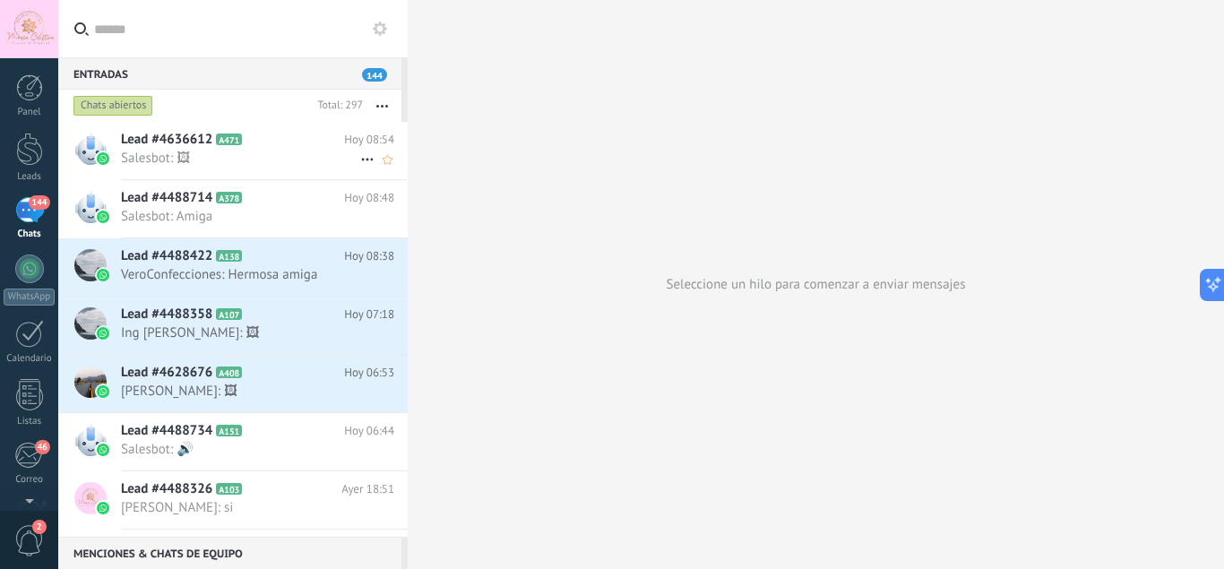
click at [264, 152] on span "Salesbot: 🖼" at bounding box center [240, 158] width 239 height 17
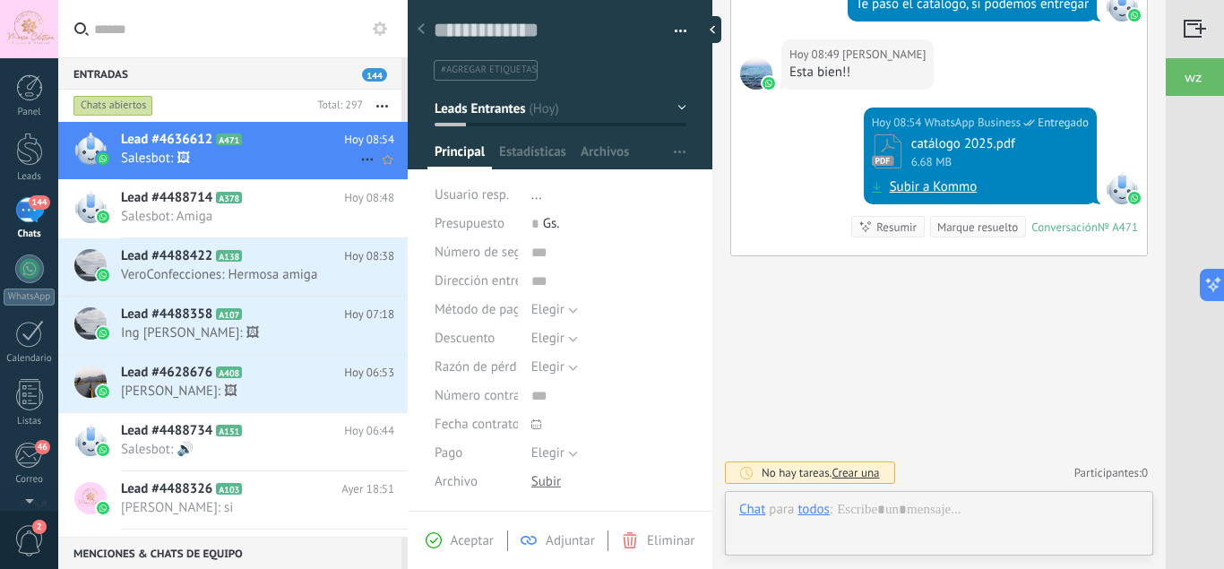
scroll to position [27, 0]
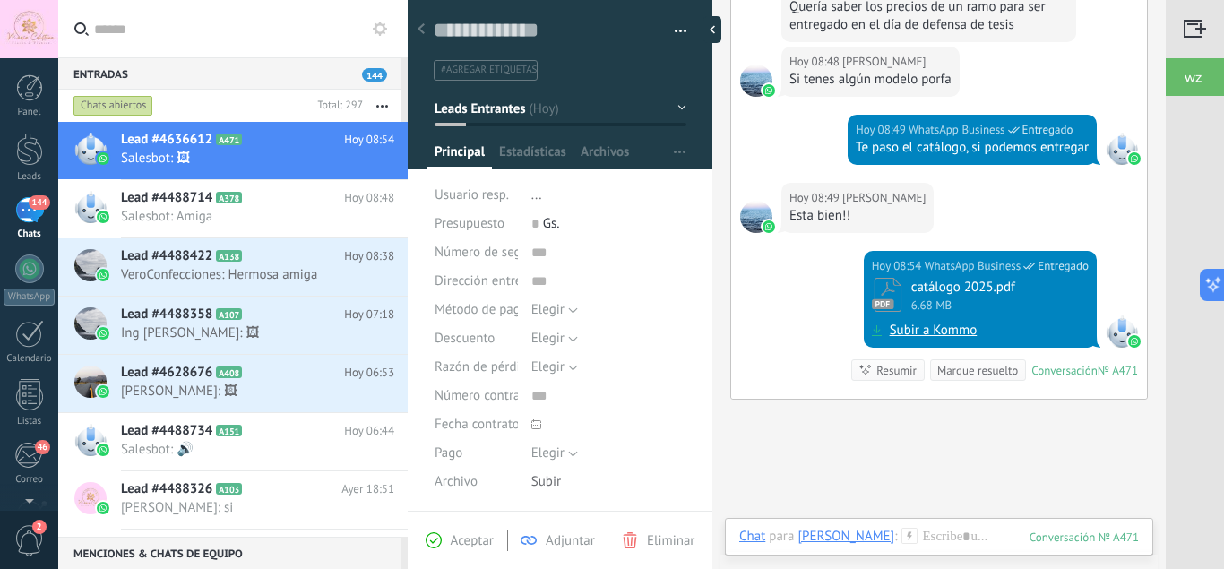
scroll to position [443, 0]
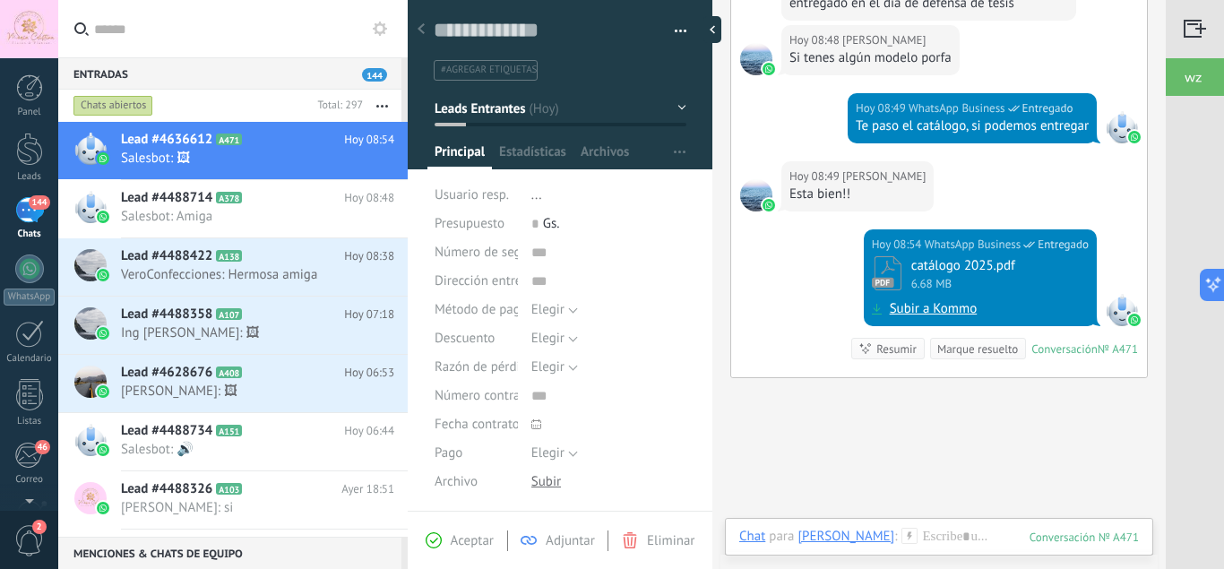
click at [419, 29] on use at bounding box center [421, 28] width 7 height 11
click at [917, 310] on link "Subir a Kommo" at bounding box center [934, 309] width 88 height 18
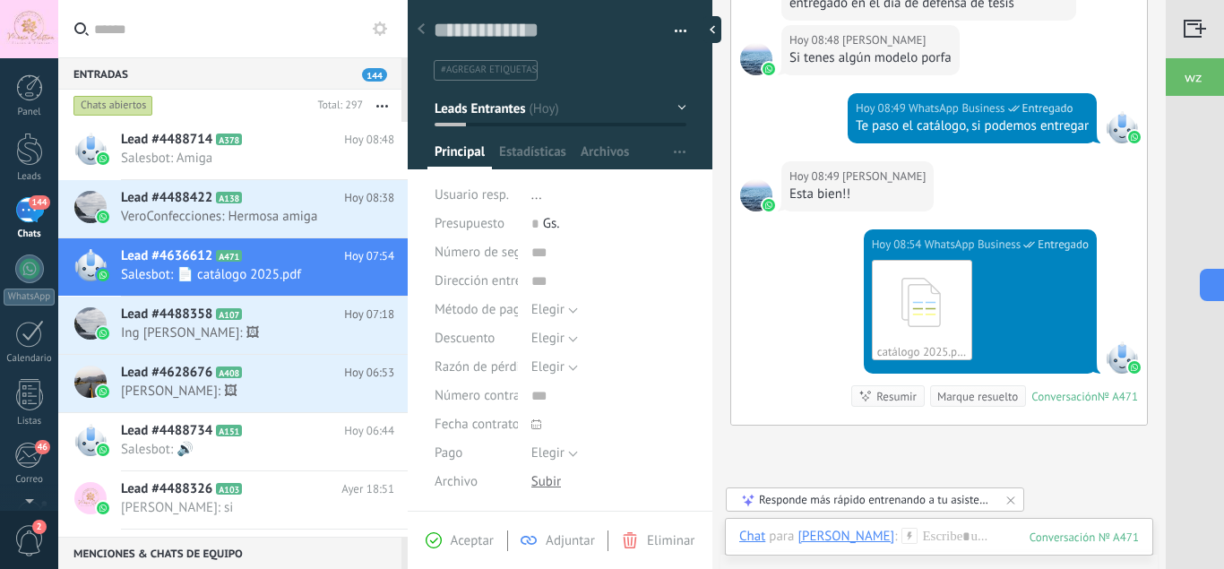
click at [895, 500] on div "Responde más rápido entrenando a tu asistente AI con tus fuentes de datos" at bounding box center [876, 499] width 234 height 15
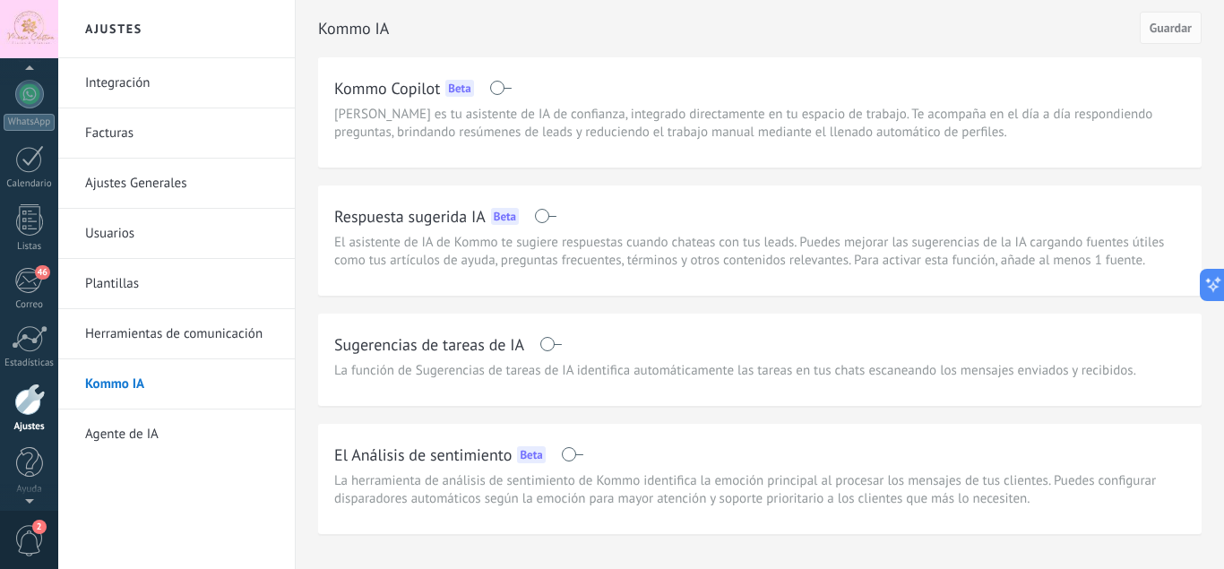
scroll to position [156, 0]
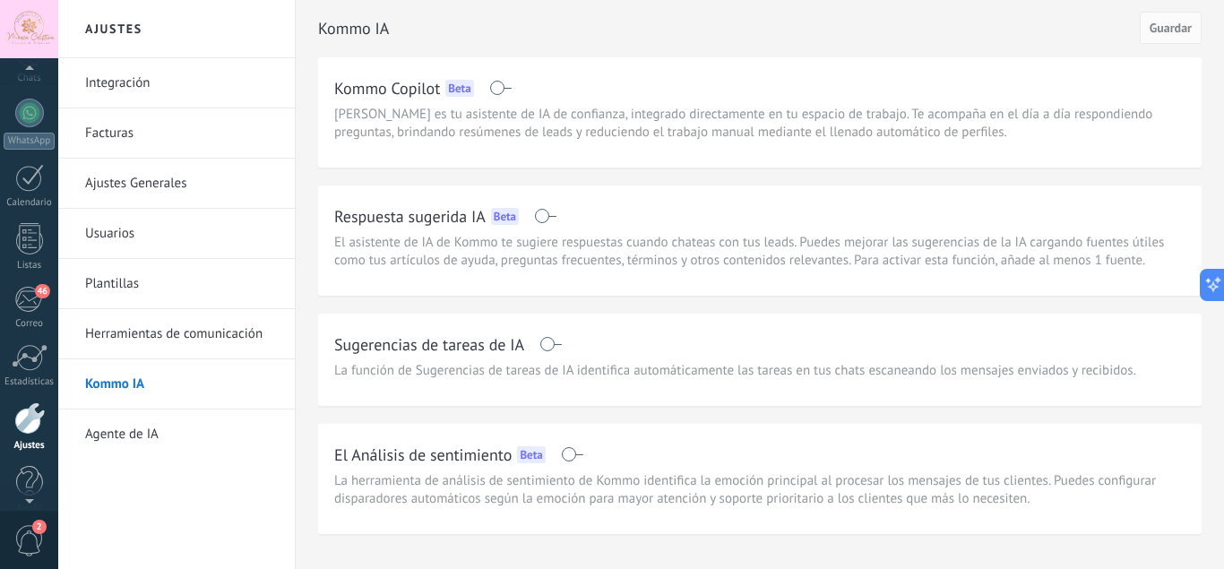
click at [23, 32] on div at bounding box center [29, 29] width 58 height 58
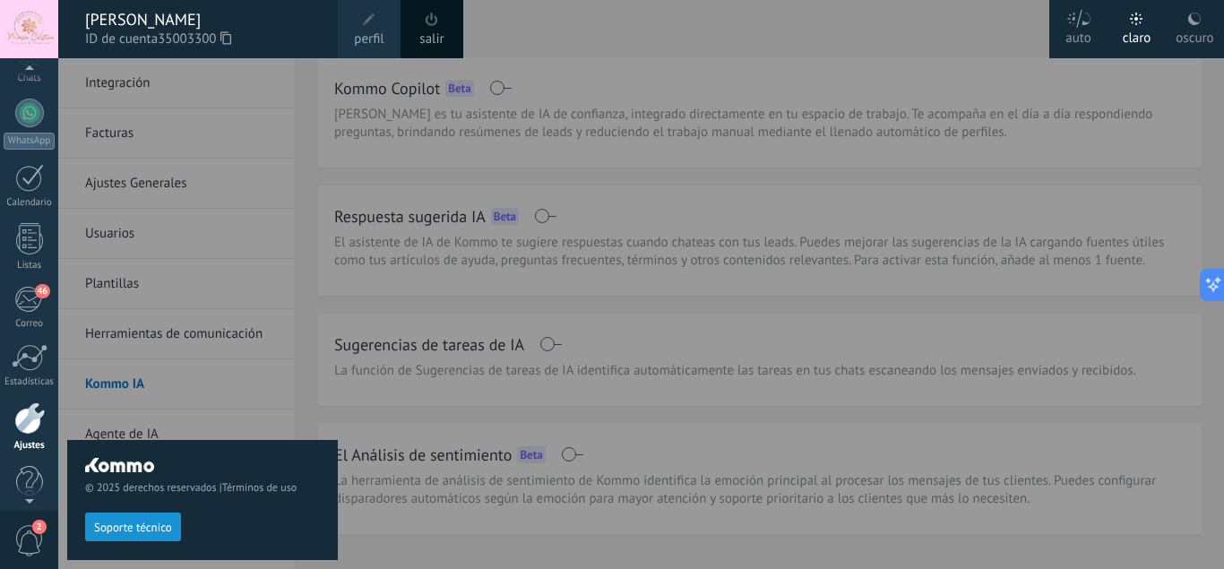
scroll to position [140, 0]
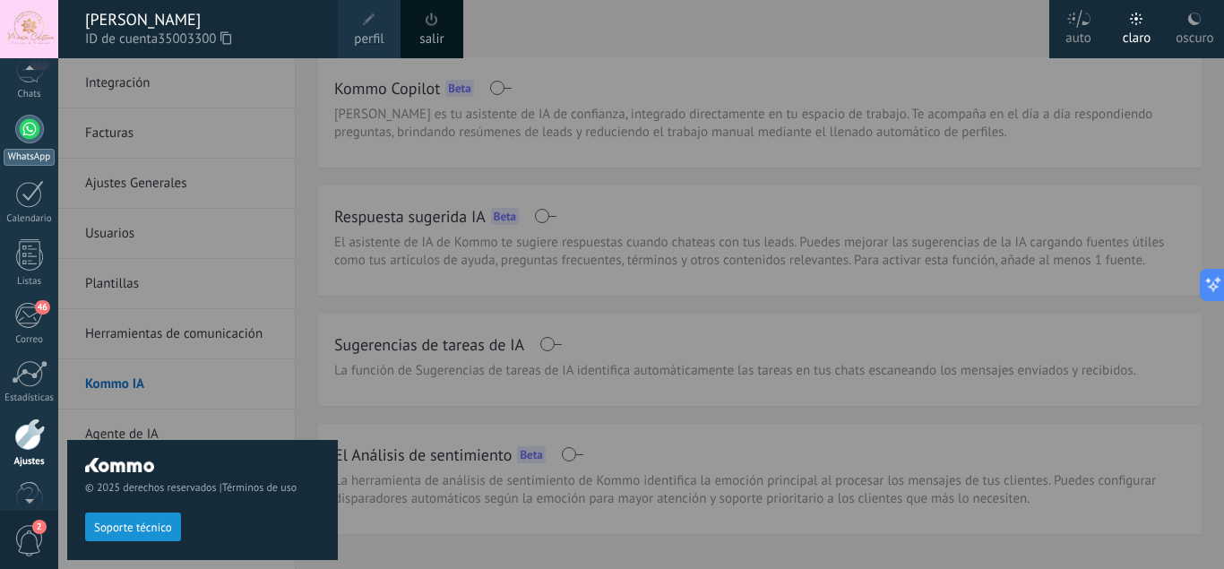
click at [33, 131] on div at bounding box center [29, 129] width 29 height 29
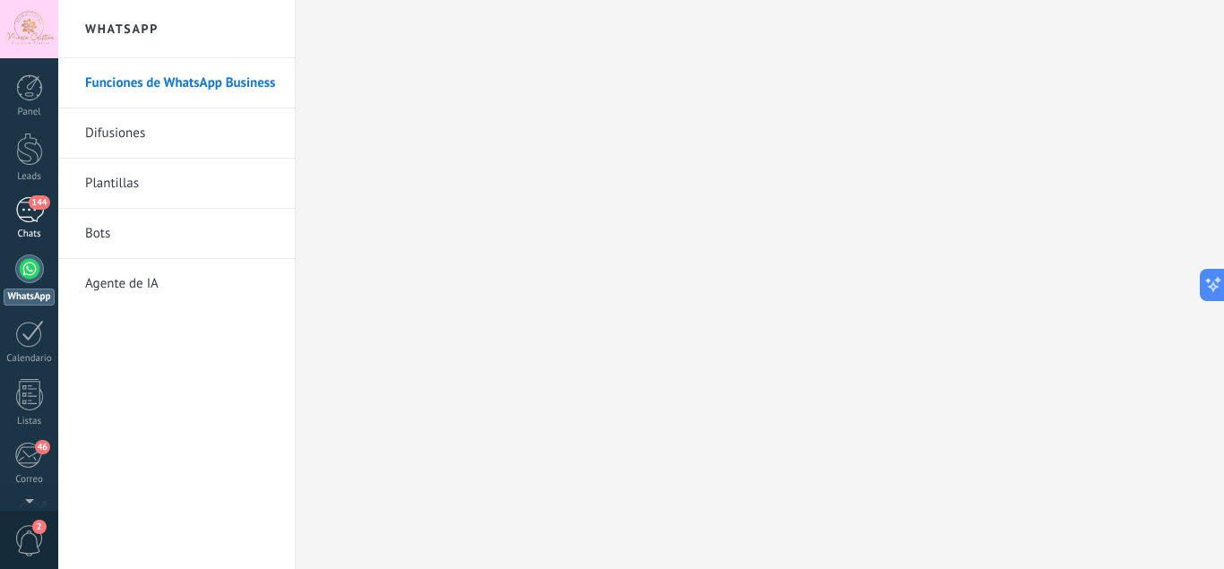
click at [29, 205] on div "144" at bounding box center [29, 210] width 29 height 26
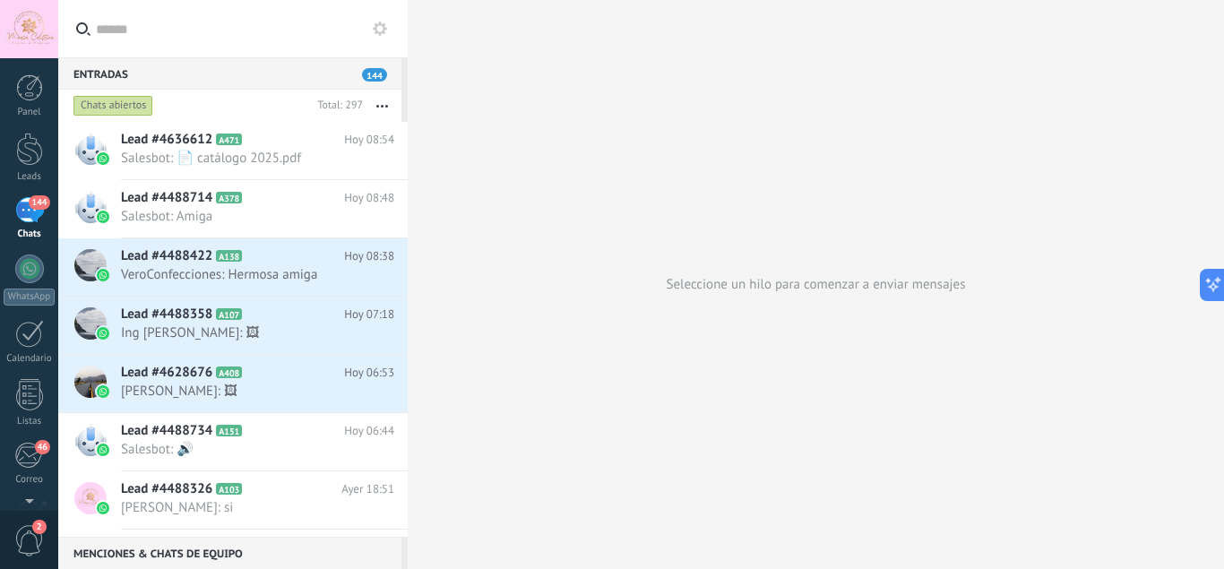
drag, startPoint x: 402, startPoint y: 87, endPoint x: 403, endPoint y: 173, distance: 86.1
click at [403, 173] on div "Entradas 144 Chats abiertos Total: 297 Silenciar Acciones múltiples Ordenar Más…" at bounding box center [233, 297] width 350 height 480
click at [25, 93] on div at bounding box center [29, 87] width 27 height 27
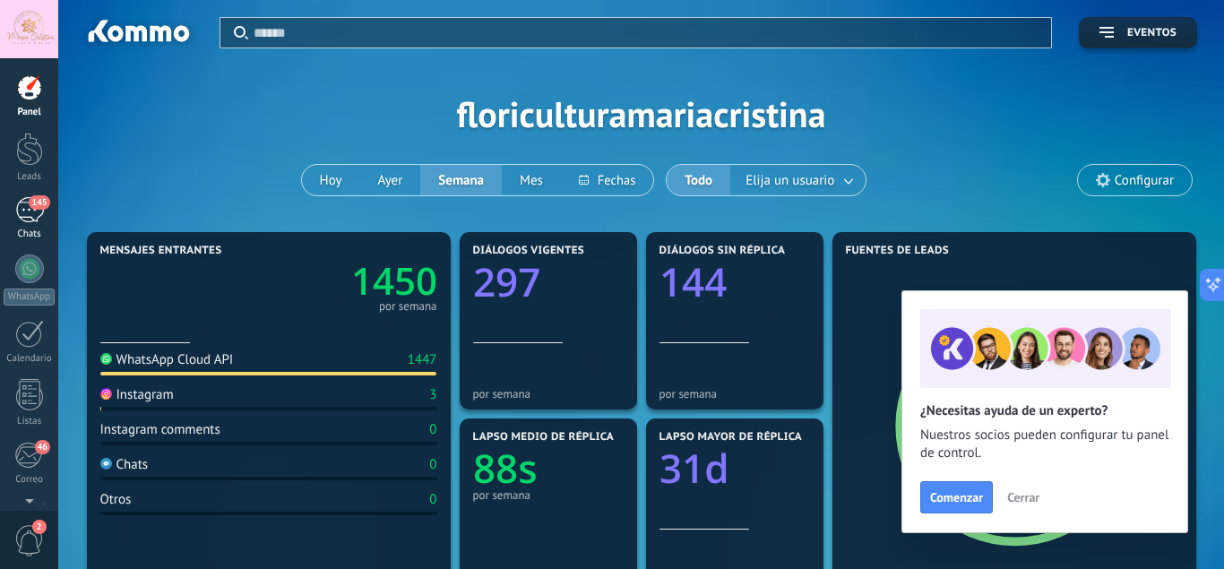
click at [33, 219] on div "145" at bounding box center [29, 210] width 29 height 26
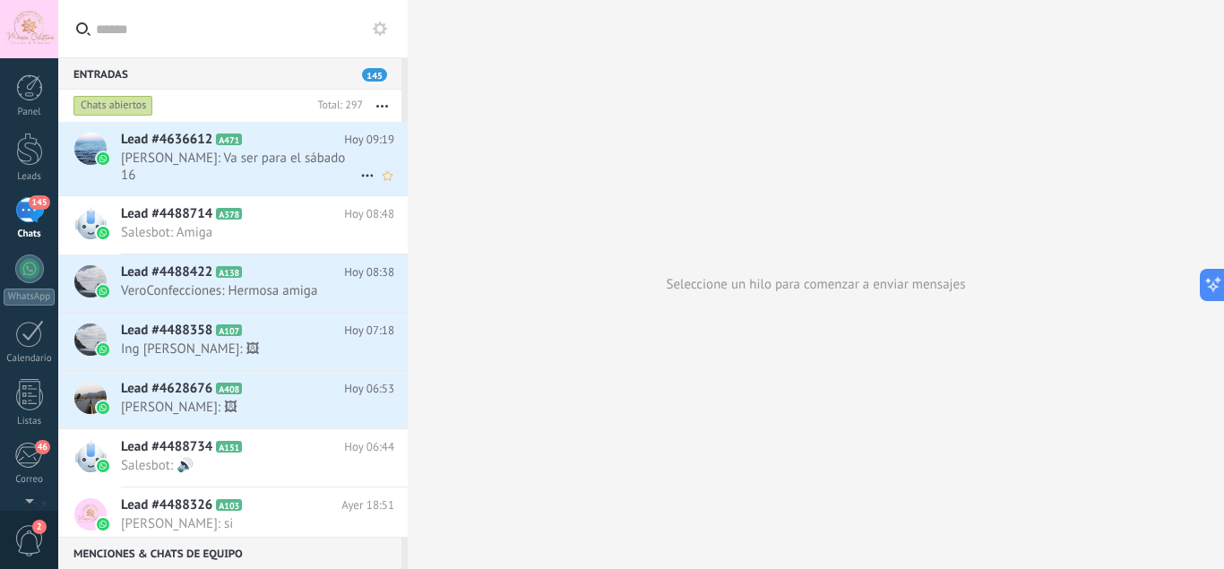
click at [321, 158] on span "[PERSON_NAME]: Va ser para el sábado 16" at bounding box center [240, 167] width 239 height 34
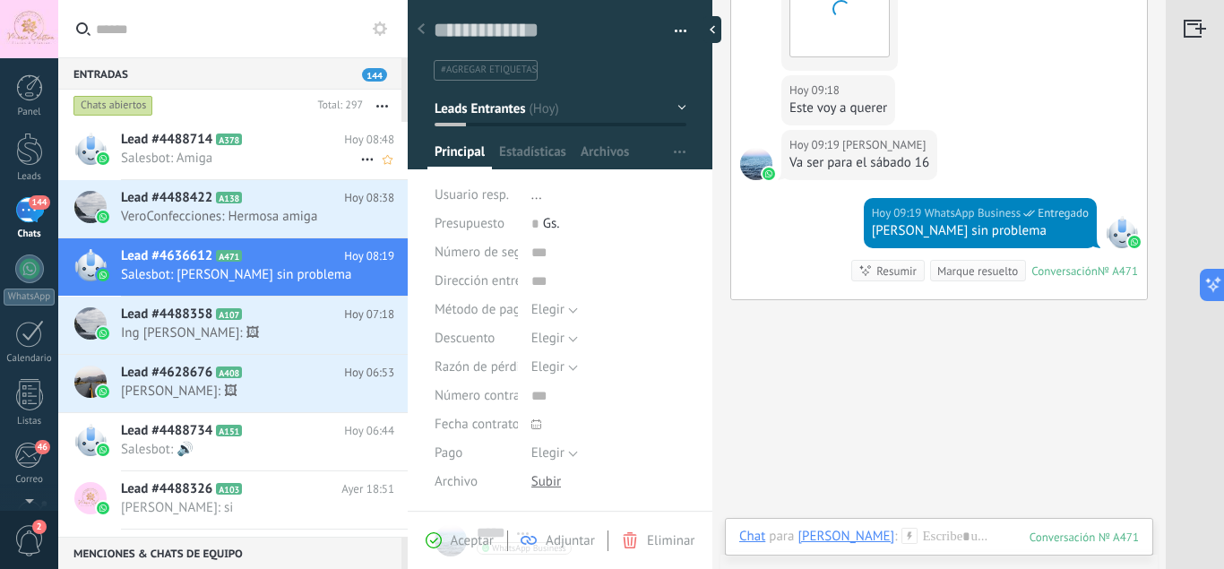
scroll to position [27, 0]
click at [1081, 122] on div "Hoy 09:18 [PERSON_NAME] voy a querer" at bounding box center [939, 102] width 416 height 55
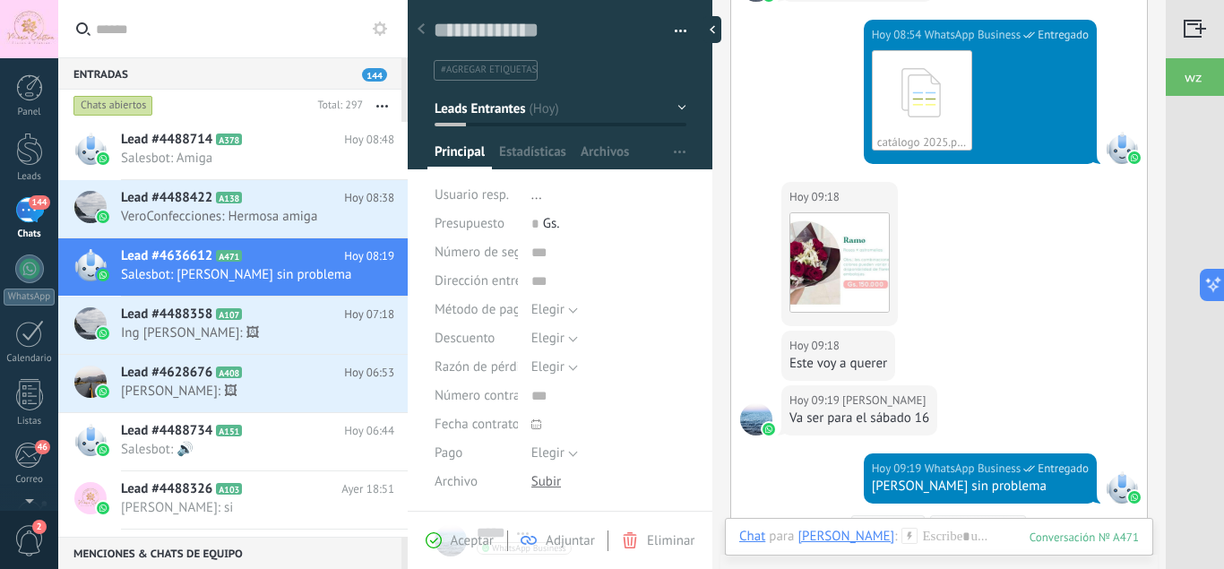
scroll to position [704, 0]
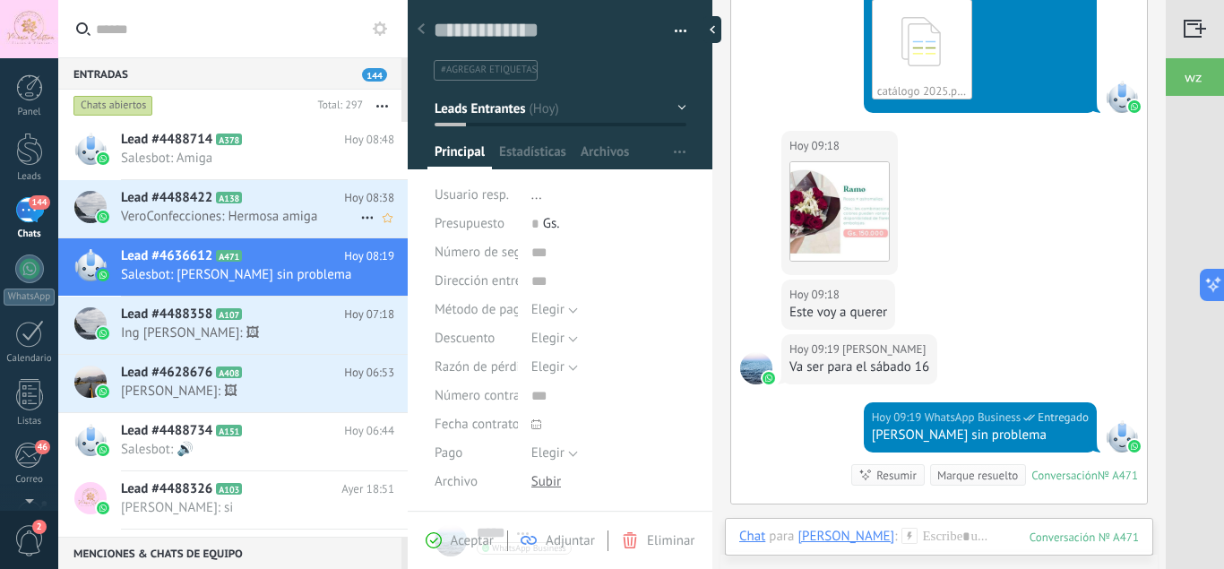
click at [298, 233] on div "Lead #4488422 A138 Hoy 08:38 VeroConfecciones: Hermosa amiga" at bounding box center [264, 208] width 287 height 56
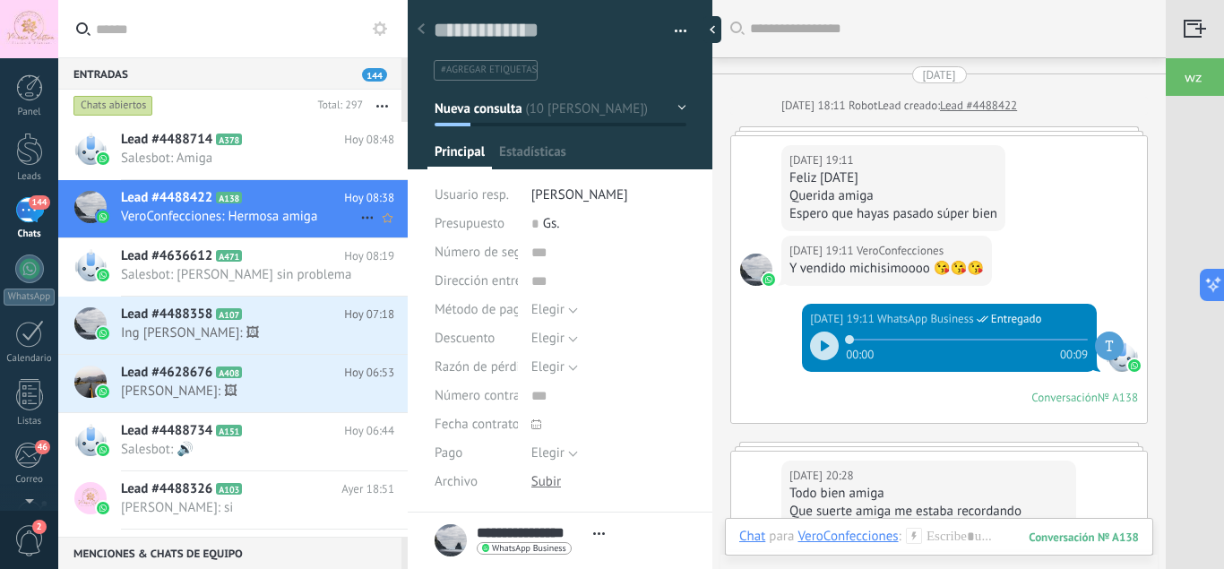
scroll to position [878, 0]
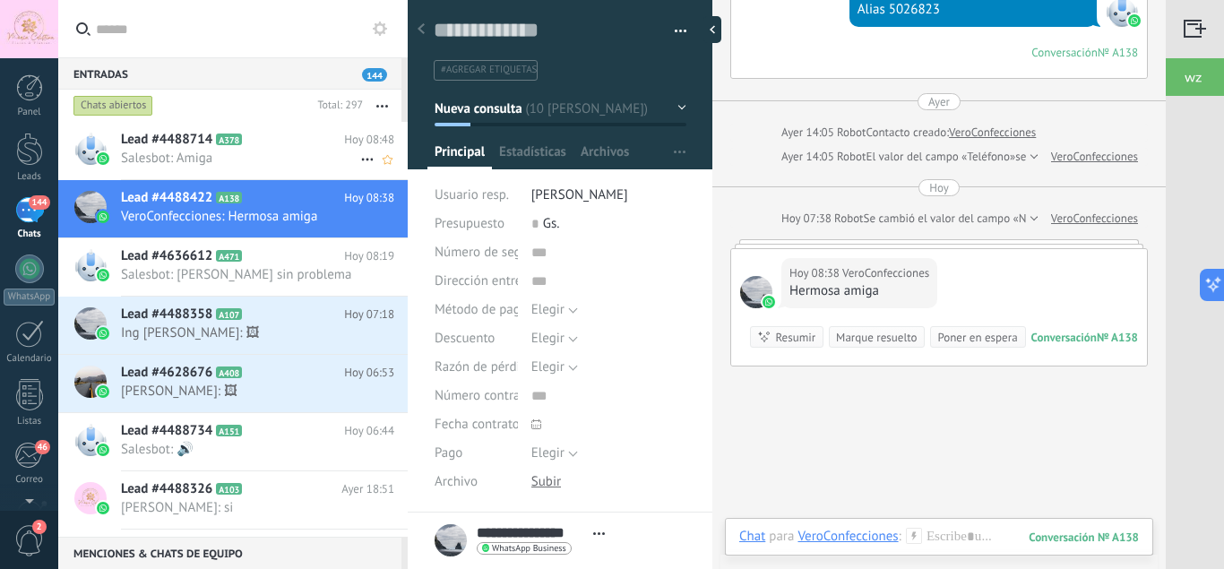
click at [256, 156] on span "Salesbot: Amiga" at bounding box center [240, 158] width 239 height 17
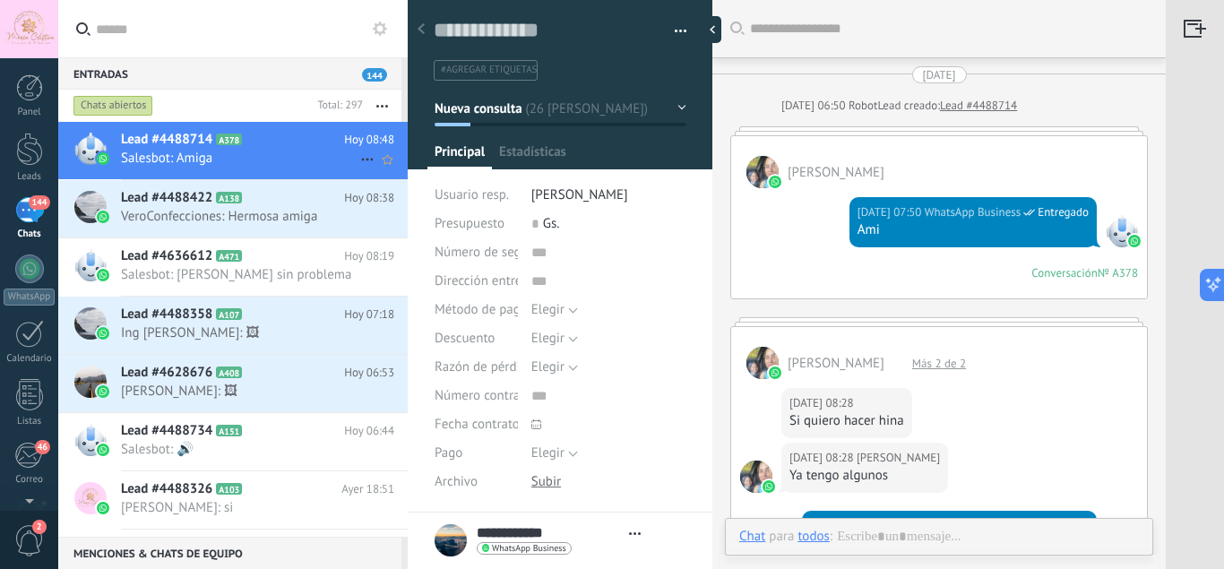
type textarea "**********"
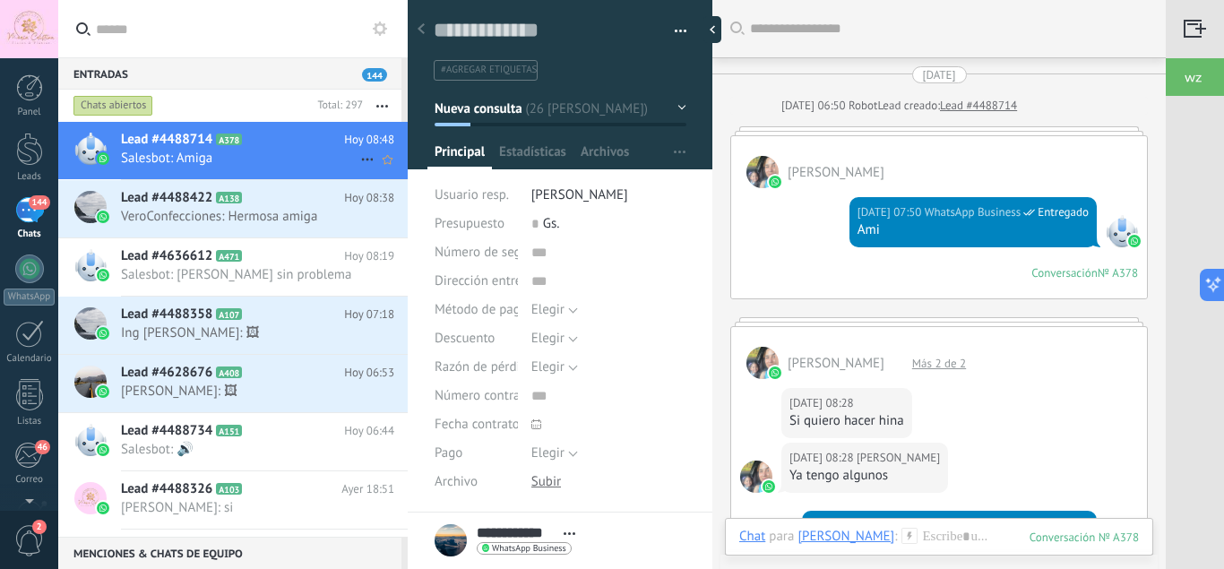
scroll to position [2238, 0]
